Goal: Information Seeking & Learning: Learn about a topic

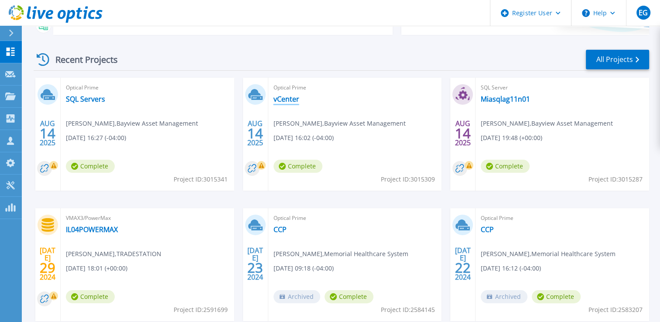
scroll to position [74, 0]
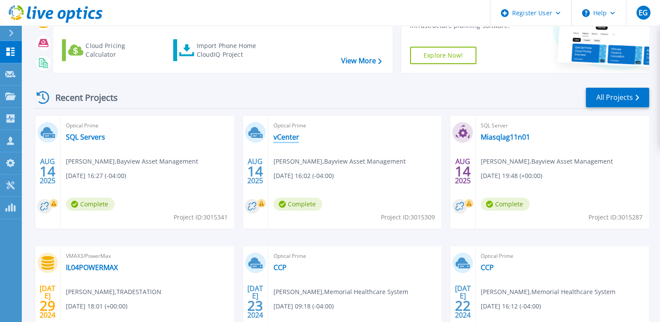
click at [279, 138] on link "vCenter" at bounding box center [286, 137] width 26 height 9
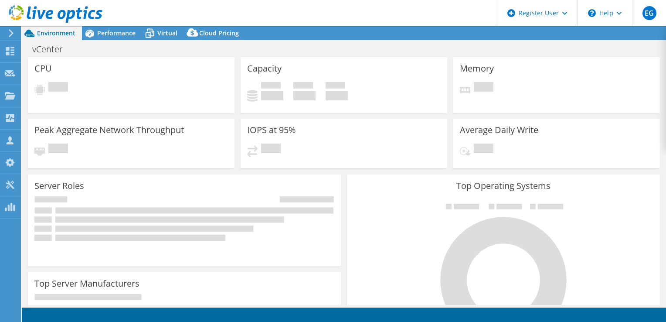
select select "USD"
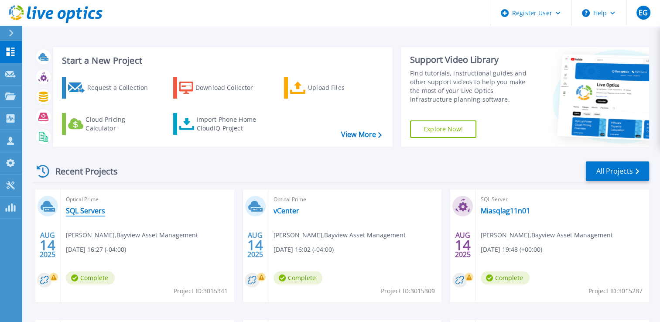
click at [90, 208] on link "SQL Servers" at bounding box center [85, 210] width 39 height 9
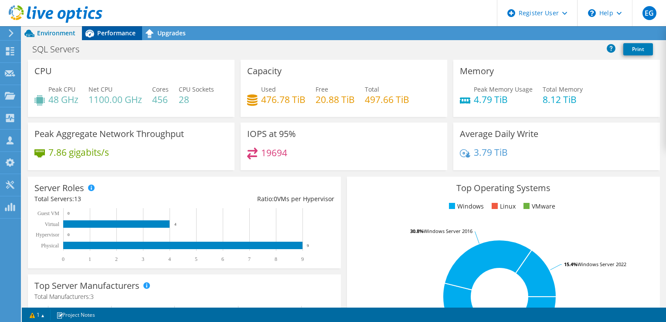
click at [108, 38] on div "Performance" at bounding box center [112, 33] width 60 height 14
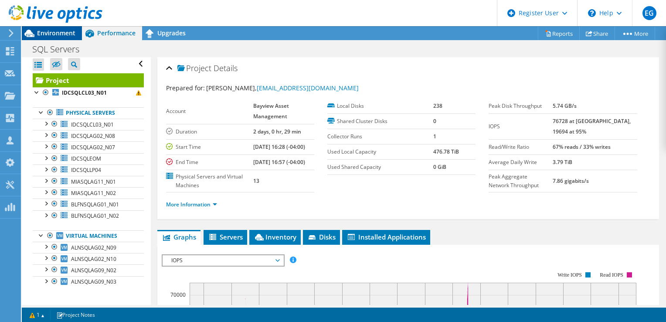
click at [52, 34] on span "Environment" at bounding box center [56, 33] width 38 height 8
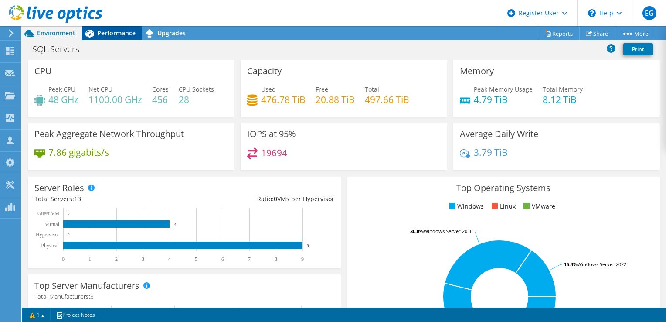
click at [113, 34] on span "Performance" at bounding box center [116, 33] width 38 height 8
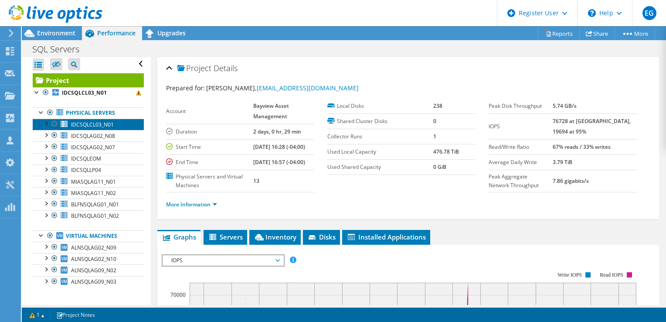
click at [76, 122] on span "IDCSQLCL03_N01" at bounding box center [92, 124] width 43 height 7
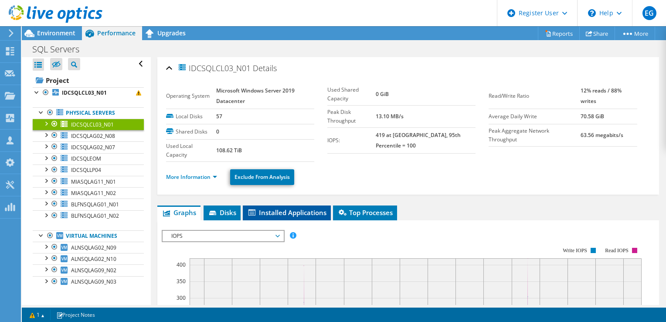
click at [272, 211] on span "Installed Applications" at bounding box center [286, 212] width 79 height 9
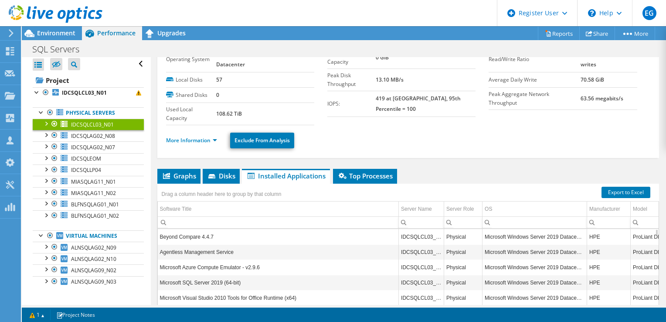
scroll to position [87, 0]
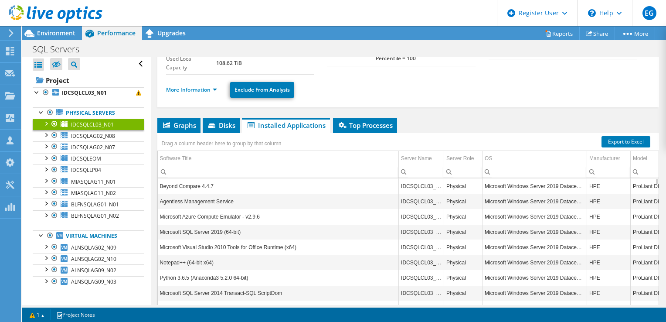
click at [222, 135] on div "Drag a column header here to group by that column" at bounding box center [222, 142] width 124 height 14
click at [222, 128] on li "Disks" at bounding box center [221, 125] width 37 height 15
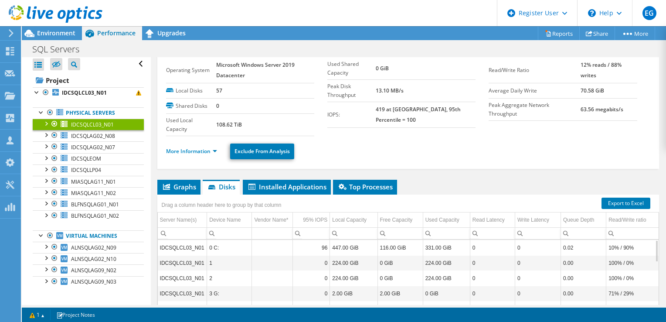
scroll to position [0, 0]
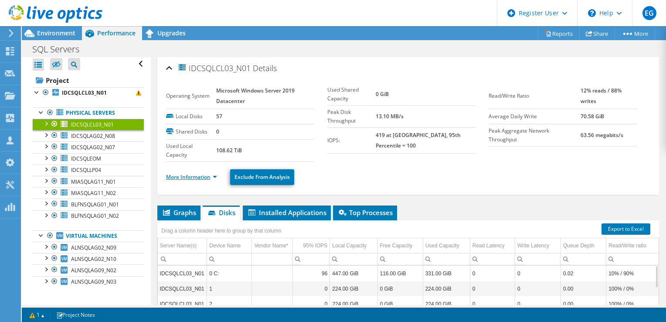
click at [199, 175] on link "More Information" at bounding box center [191, 176] width 51 height 7
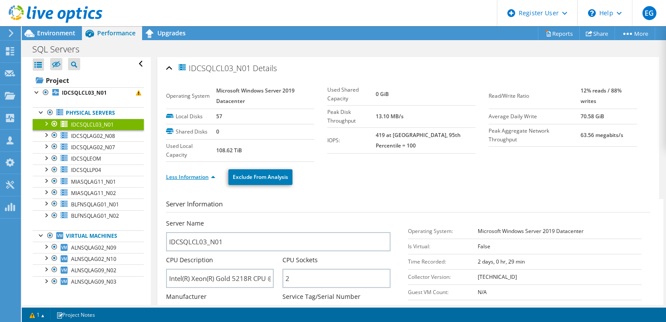
click at [198, 176] on link "Less Information" at bounding box center [190, 176] width 49 height 7
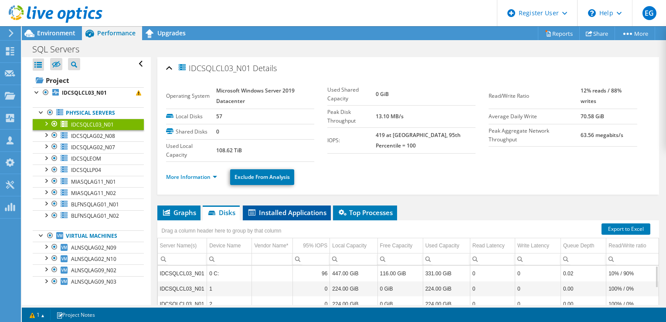
click at [276, 211] on span "Installed Applications" at bounding box center [286, 212] width 79 height 9
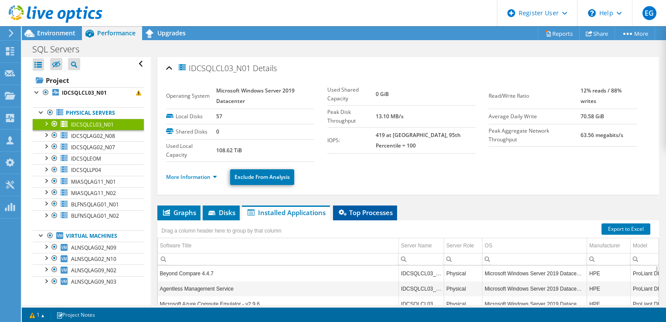
click at [365, 213] on span "Top Processes" at bounding box center [365, 212] width 55 height 9
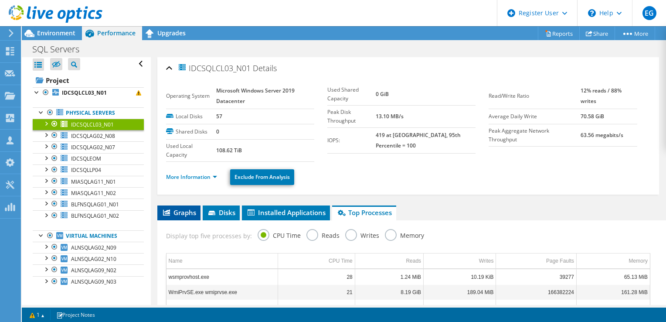
click at [192, 214] on span "Graphs" at bounding box center [179, 212] width 34 height 9
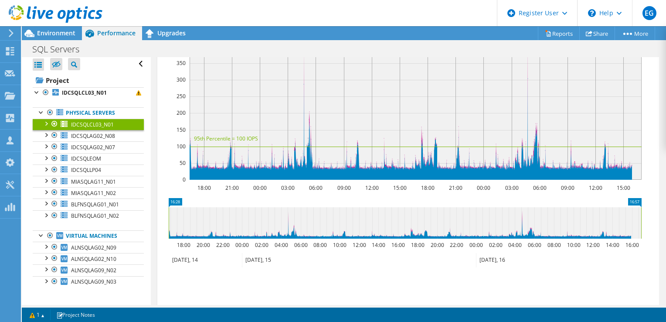
scroll to position [87, 0]
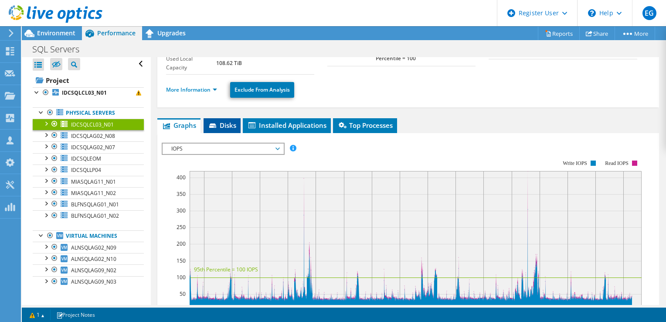
click at [221, 129] on li "Disks" at bounding box center [222, 125] width 37 height 15
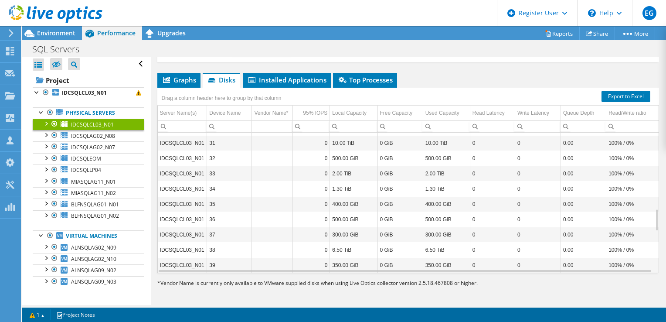
scroll to position [729, 0]
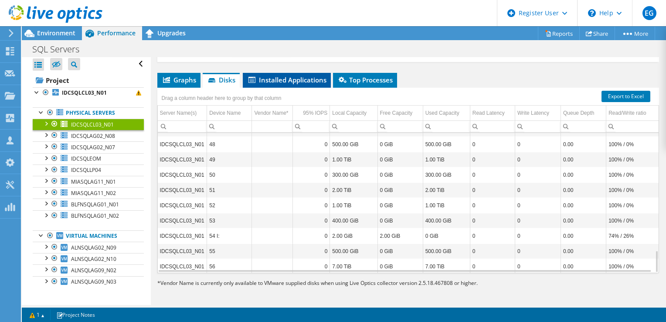
click at [307, 81] on span "Installed Applications" at bounding box center [286, 79] width 79 height 9
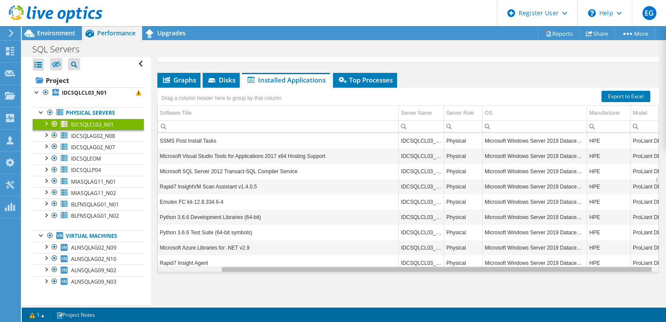
scroll to position [0, 72]
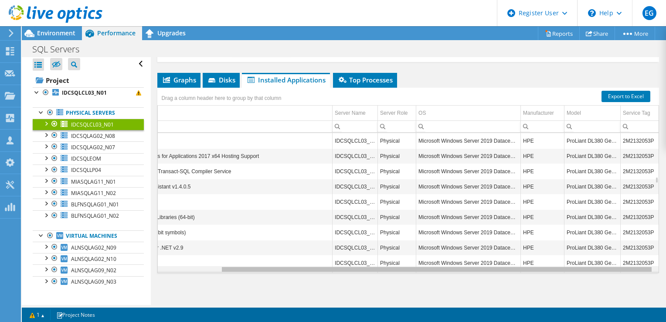
drag, startPoint x: 428, startPoint y: 268, endPoint x: 617, endPoint y: 249, distance: 190.3
click at [611, 258] on body "EG Dell User Eduardo Guzman Eduardo.Guzman@Dell.com Dell My Profile Log Out \n …" at bounding box center [333, 161] width 666 height 322
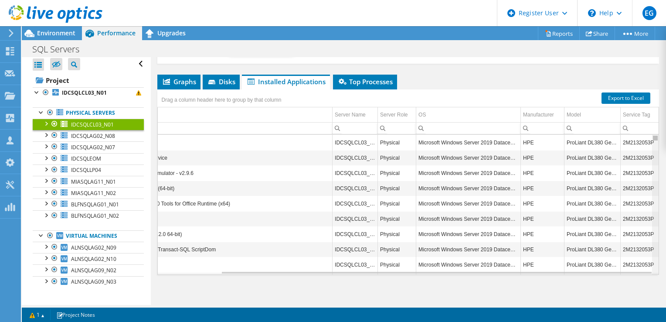
drag, startPoint x: 652, startPoint y: 170, endPoint x: 650, endPoint y: 120, distance: 49.3
click at [650, 120] on body "EG Dell User Eduardo Guzman Eduardo.Guzman@Dell.com Dell My Profile Log Out \n …" at bounding box center [333, 161] width 666 height 322
click at [92, 133] on span "IDCSQLAG02_N08" at bounding box center [93, 135] width 44 height 7
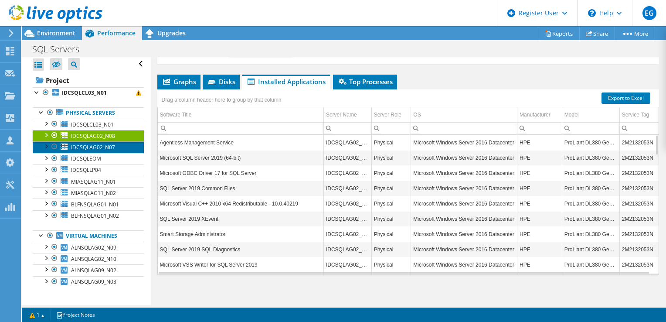
click at [106, 147] on span "IDCSQLAG02_N07" at bounding box center [93, 146] width 44 height 7
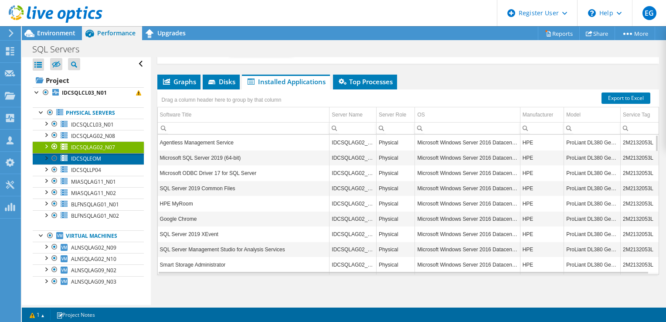
click at [106, 160] on link "IDCSQLEOM" at bounding box center [88, 158] width 111 height 11
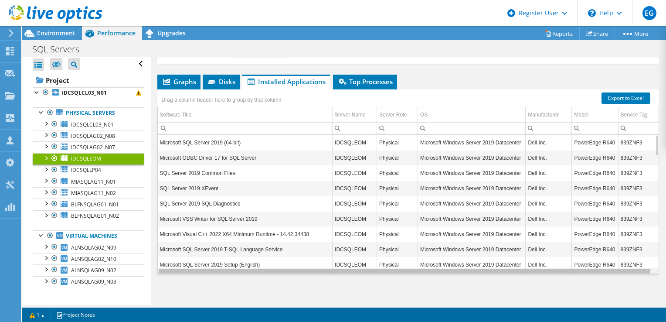
click at [377, 271] on div "Data grid" at bounding box center [405, 271] width 492 height 5
drag, startPoint x: 377, startPoint y: 271, endPoint x: 472, endPoint y: 273, distance: 95.5
click at [472, 273] on body "EG Dell User Eduardo Guzman Eduardo.Guzman@Dell.com Dell My Profile Log Out \n …" at bounding box center [333, 161] width 666 height 322
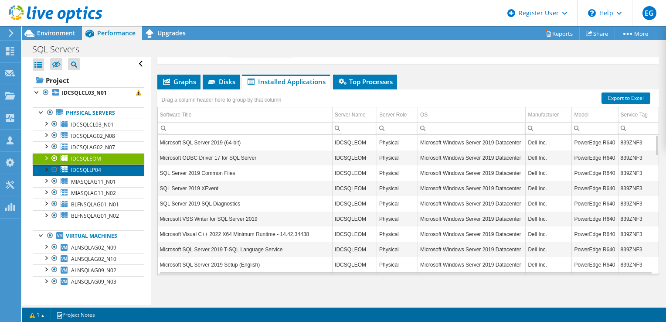
click at [102, 167] on link "IDCSQLLP04" at bounding box center [88, 169] width 111 height 11
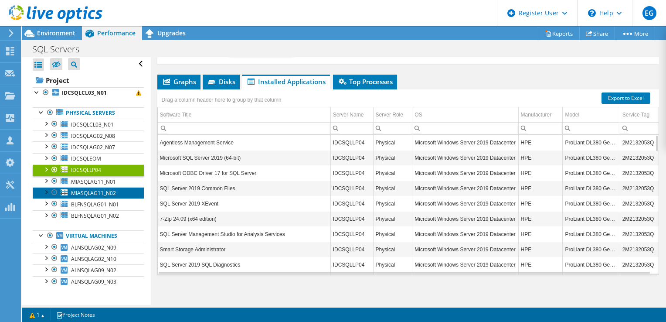
click at [97, 187] on link "MIASQLAG11_N02" at bounding box center [88, 192] width 111 height 11
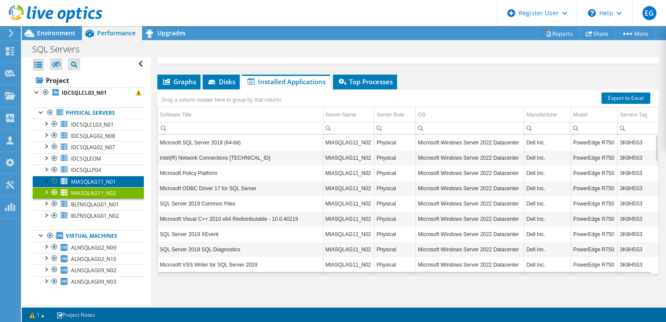
click at [97, 181] on span "MIASQLAG11_N01" at bounding box center [93, 181] width 45 height 7
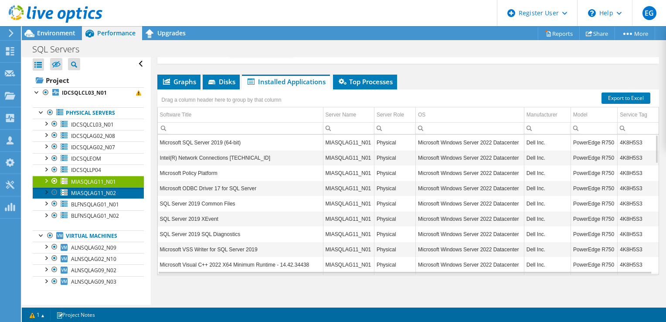
click at [99, 196] on link "MIASQLAG11_N02" at bounding box center [88, 192] width 111 height 11
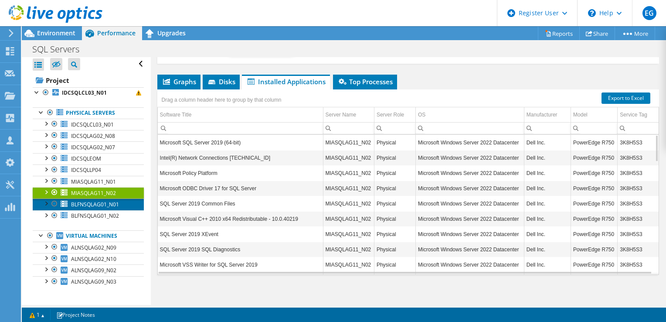
click at [99, 205] on span "BLFNSQLAG01_N01" at bounding box center [95, 204] width 48 height 7
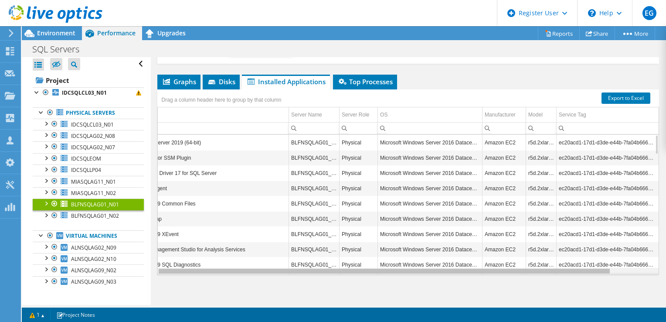
scroll to position [0, 0]
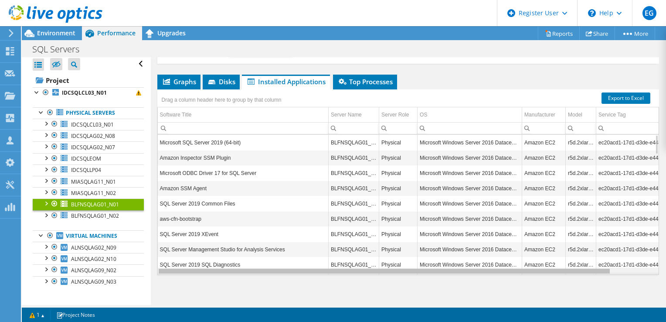
drag, startPoint x: 389, startPoint y: 271, endPoint x: 343, endPoint y: 271, distance: 45.8
click at [343, 271] on body "EG Dell User Eduardo Guzman Eduardo.Guzman@Dell.com Dell My Profile Log Out \n …" at bounding box center [333, 161] width 666 height 322
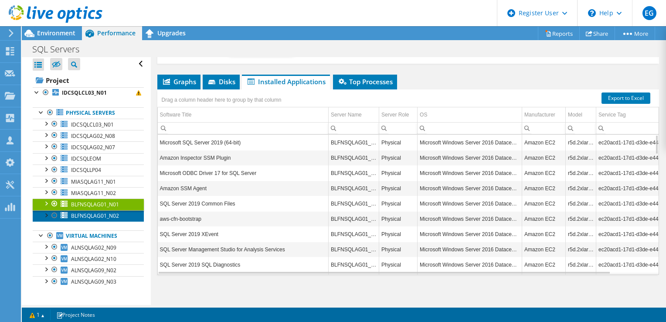
click at [106, 214] on span "BLFNSQLAG01_N02" at bounding box center [95, 215] width 48 height 7
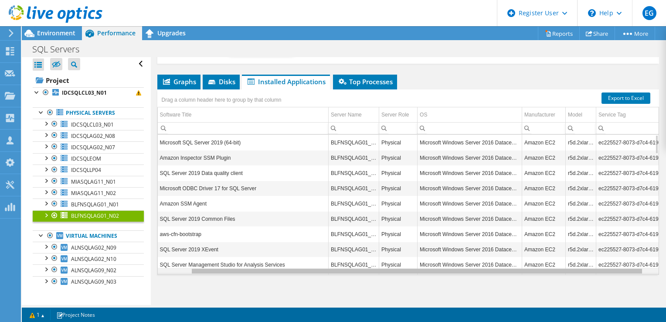
drag, startPoint x: 310, startPoint y: 271, endPoint x: 320, endPoint y: 266, distance: 11.7
click at [326, 267] on body "EG Dell User Eduardo Guzman Eduardo.Guzman@Dell.com Dell My Profile Log Out \n …" at bounding box center [333, 161] width 666 height 322
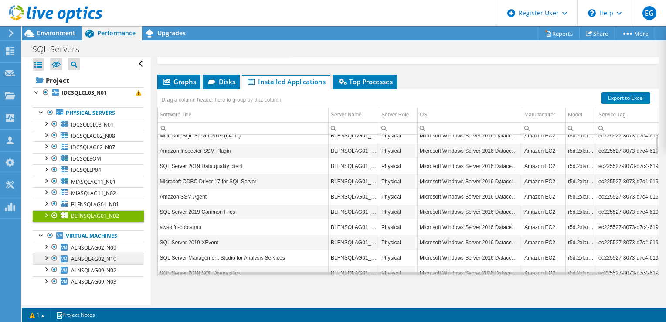
scroll to position [9, 0]
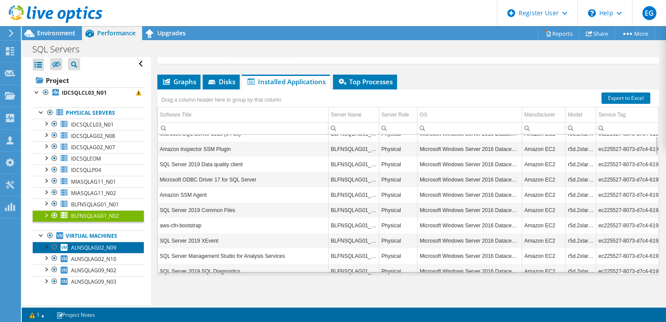
click at [106, 245] on span "ALNSQLAG02_N09" at bounding box center [93, 247] width 45 height 7
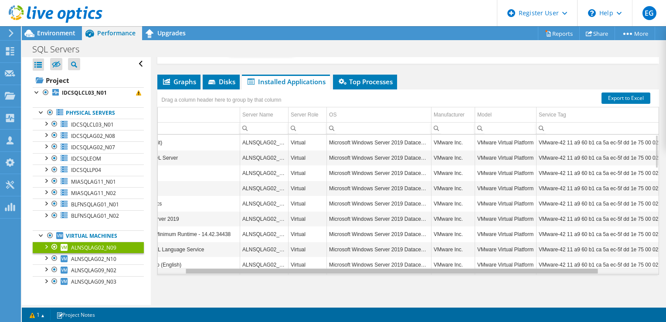
scroll to position [0, 0]
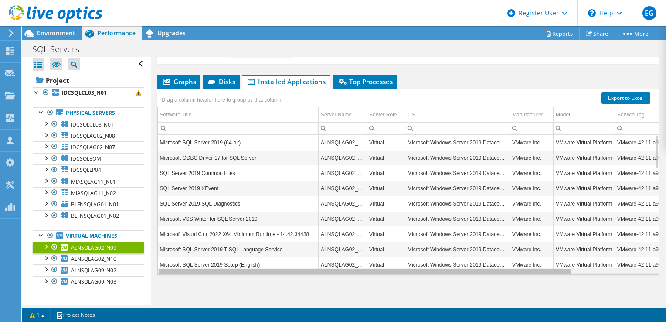
drag, startPoint x: 313, startPoint y: 270, endPoint x: 218, endPoint y: 257, distance: 96.3
click at [223, 268] on body "EG Dell User Eduardo Guzman Eduardo.Guzman@Dell.com Dell My Profile Log Out \n …" at bounding box center [333, 161] width 666 height 322
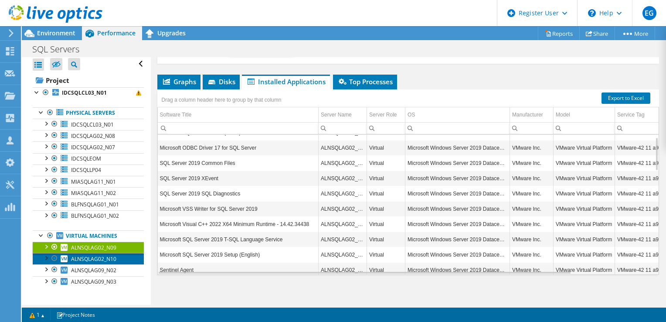
click at [94, 256] on span "ALNSQLAG02_N10" at bounding box center [93, 258] width 45 height 7
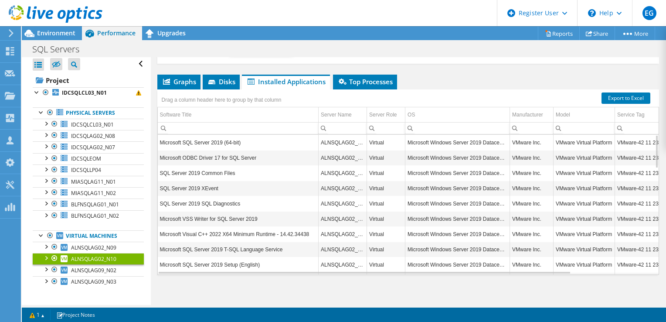
drag, startPoint x: 340, startPoint y: 273, endPoint x: 426, endPoint y: 271, distance: 85.5
click at [424, 272] on div "Graphs Servers Inventory Hypervisor Disks Cluster Disks Installed Applications …" at bounding box center [408, 184] width 502 height 218
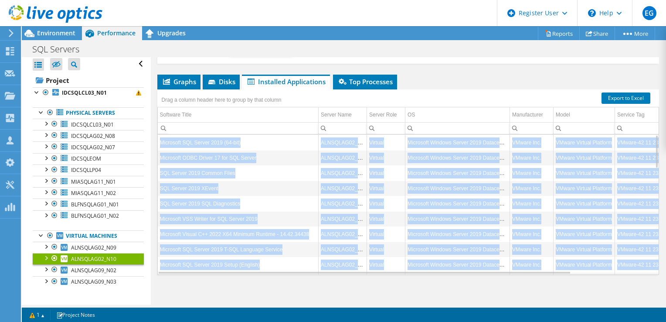
drag, startPoint x: 426, startPoint y: 271, endPoint x: 342, endPoint y: 234, distance: 91.8
click at [342, 234] on td "ALNSQLAG02_N10" at bounding box center [343, 233] width 48 height 15
click at [559, 212] on td "VMware Virtual Platform" at bounding box center [584, 218] width 61 height 15
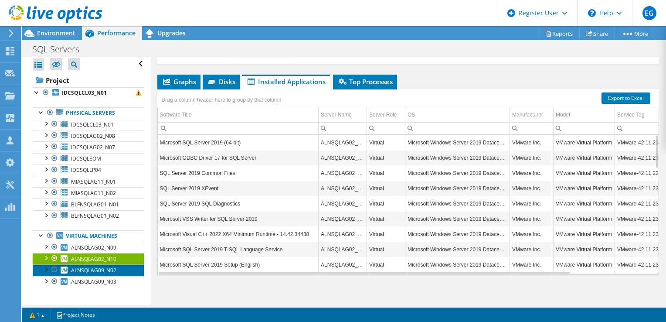
click at [79, 267] on span "ALNSQLAG09_N02" at bounding box center [93, 269] width 45 height 7
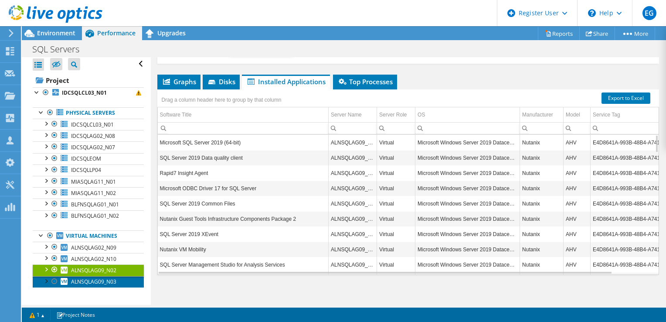
click at [83, 280] on span "ALNSQLAG09_N03" at bounding box center [93, 281] width 45 height 7
